Goal: Contribute content: Add original content to the website for others to see

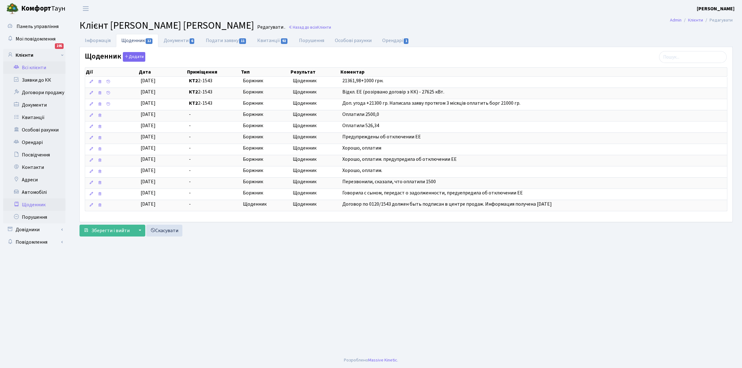
click at [30, 205] on link "Щоденник" at bounding box center [34, 205] width 62 height 12
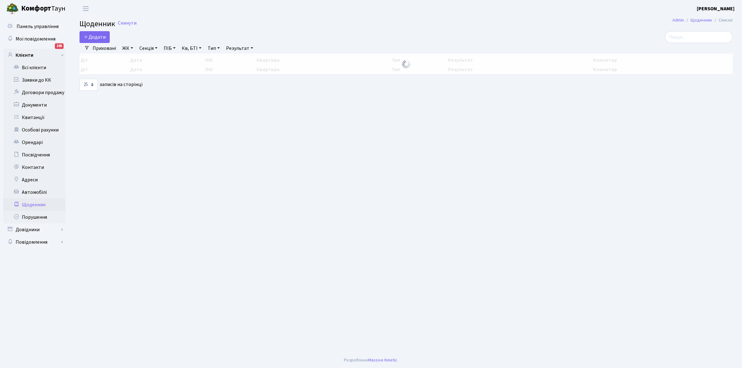
select select "25"
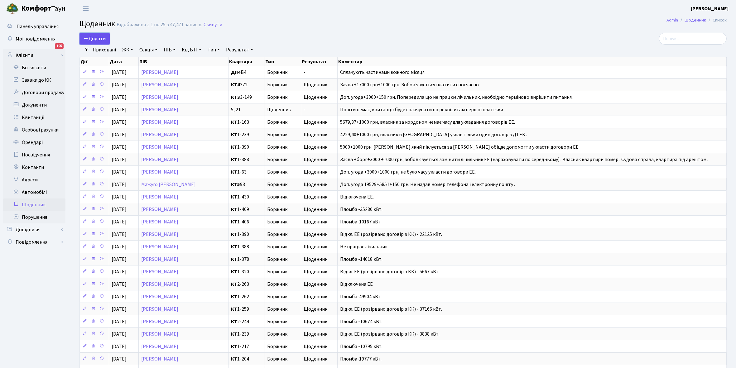
click at [97, 37] on span "Додати" at bounding box center [95, 38] width 22 height 7
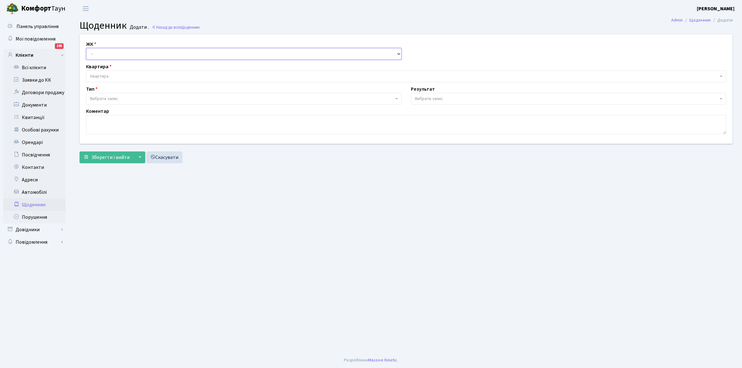
click at [104, 54] on select "- КТ, вул. Регенераторна, 4 КТ2, просп. Соборності, 17 КТ3, вул. Березнева, 16 …" at bounding box center [244, 54] width 316 height 12
select select "295"
click at [86, 48] on select "- КТ, вул. Регенераторна, 4 КТ2, просп. Соборності, 17 КТ3, вул. Березнева, 16 …" at bounding box center [244, 54] width 316 height 12
select select
click at [111, 72] on span "Квартира" at bounding box center [406, 76] width 640 height 12
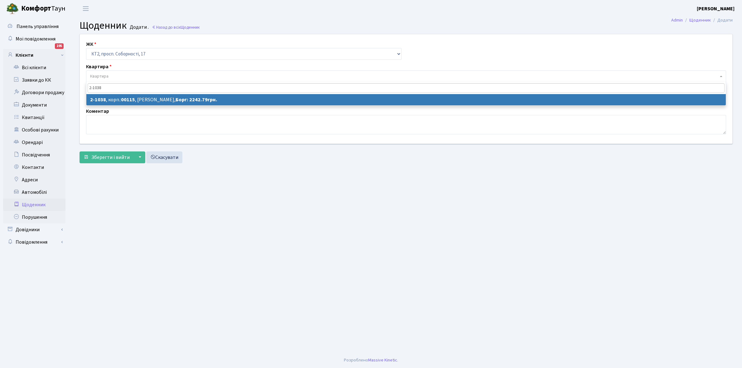
type input "2-1038"
select select "12649"
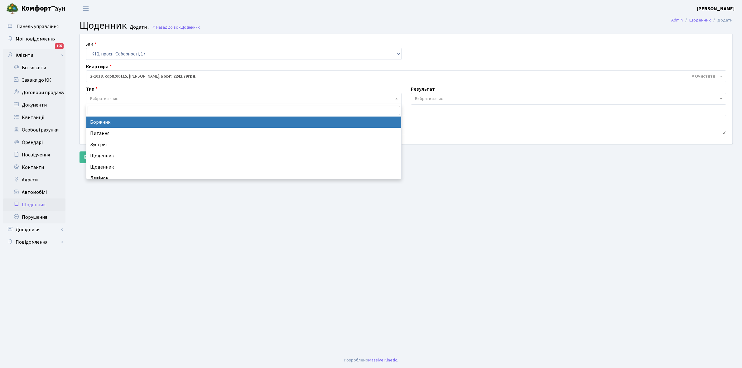
click at [112, 96] on span "Вибрати запис" at bounding box center [104, 99] width 28 height 6
select select "189"
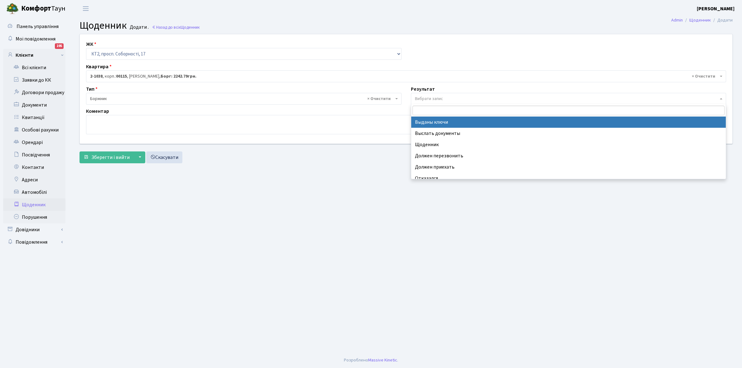
click at [437, 97] on span "Вибрати запис" at bounding box center [429, 99] width 28 height 6
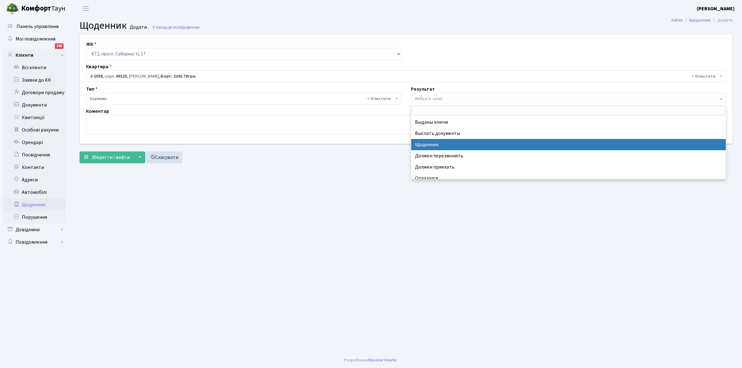
select select "14"
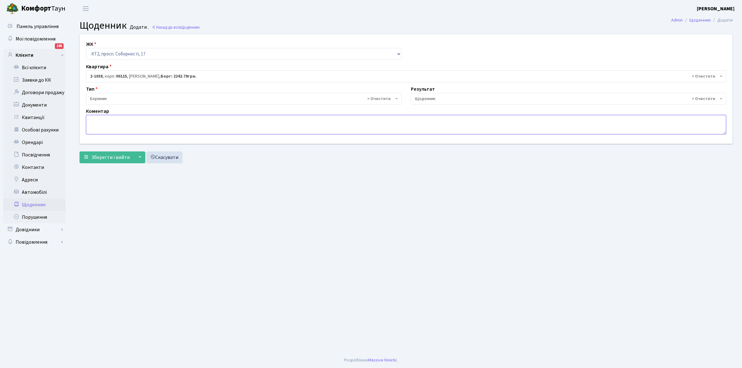
click at [95, 123] on textarea at bounding box center [406, 124] width 640 height 19
type textarea "5242,79+1000 грн. ЕЕ"
click at [105, 156] on span "Зберегти і вийти" at bounding box center [110, 157] width 38 height 7
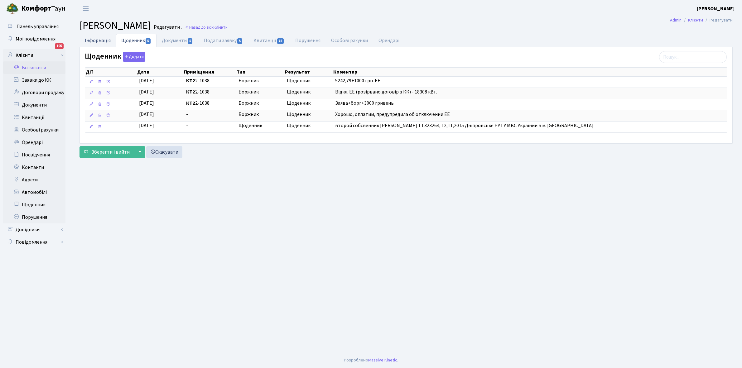
click at [93, 40] on link "Інформація" at bounding box center [98, 40] width 36 height 13
select select "25"
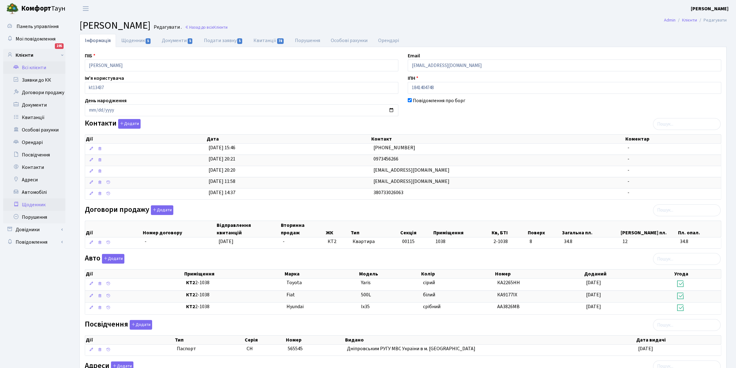
click at [30, 204] on link "Щоденник" at bounding box center [34, 205] width 62 height 12
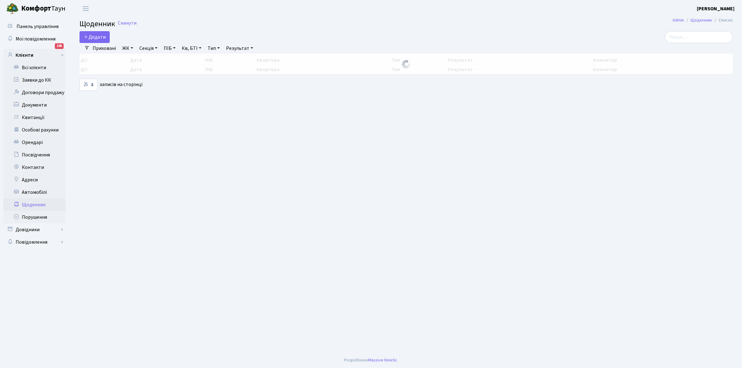
select select "25"
